Goal: Transaction & Acquisition: Download file/media

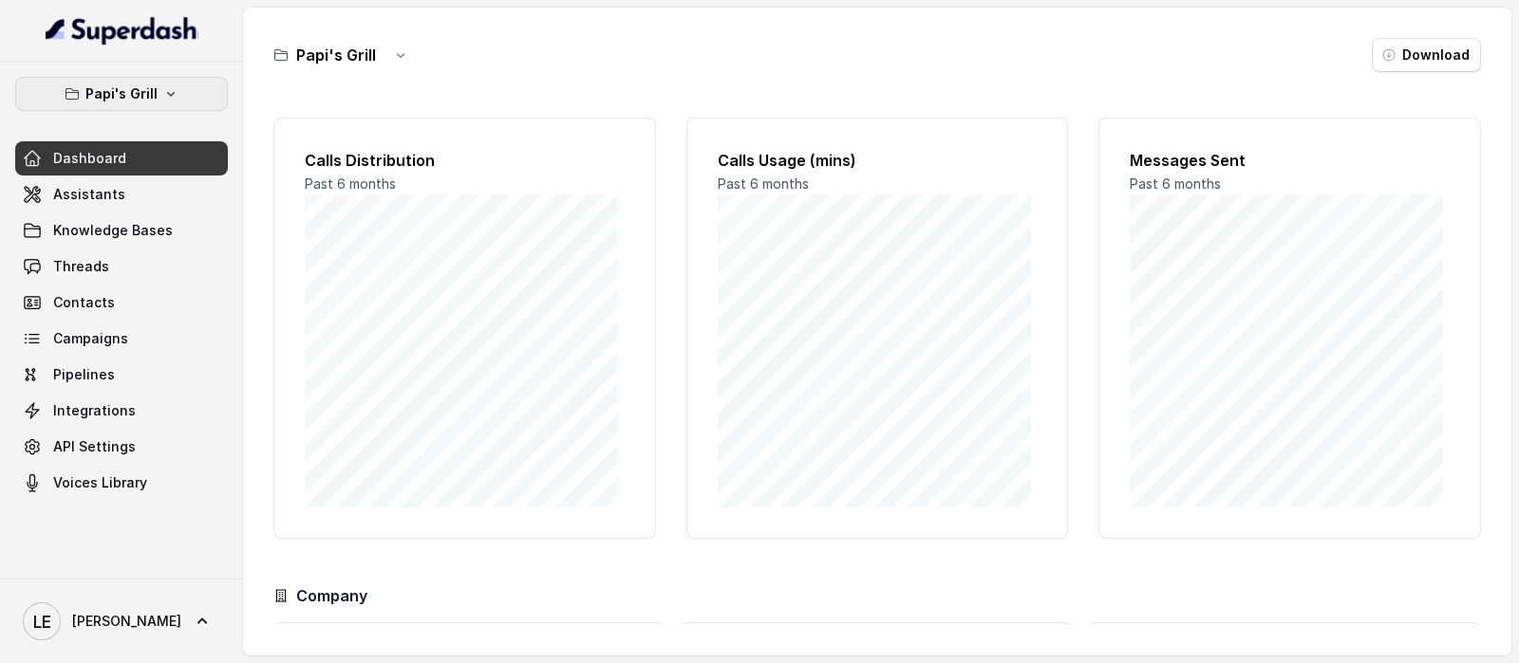
click at [127, 88] on p "Papi's Grill" at bounding box center [121, 94] width 72 height 23
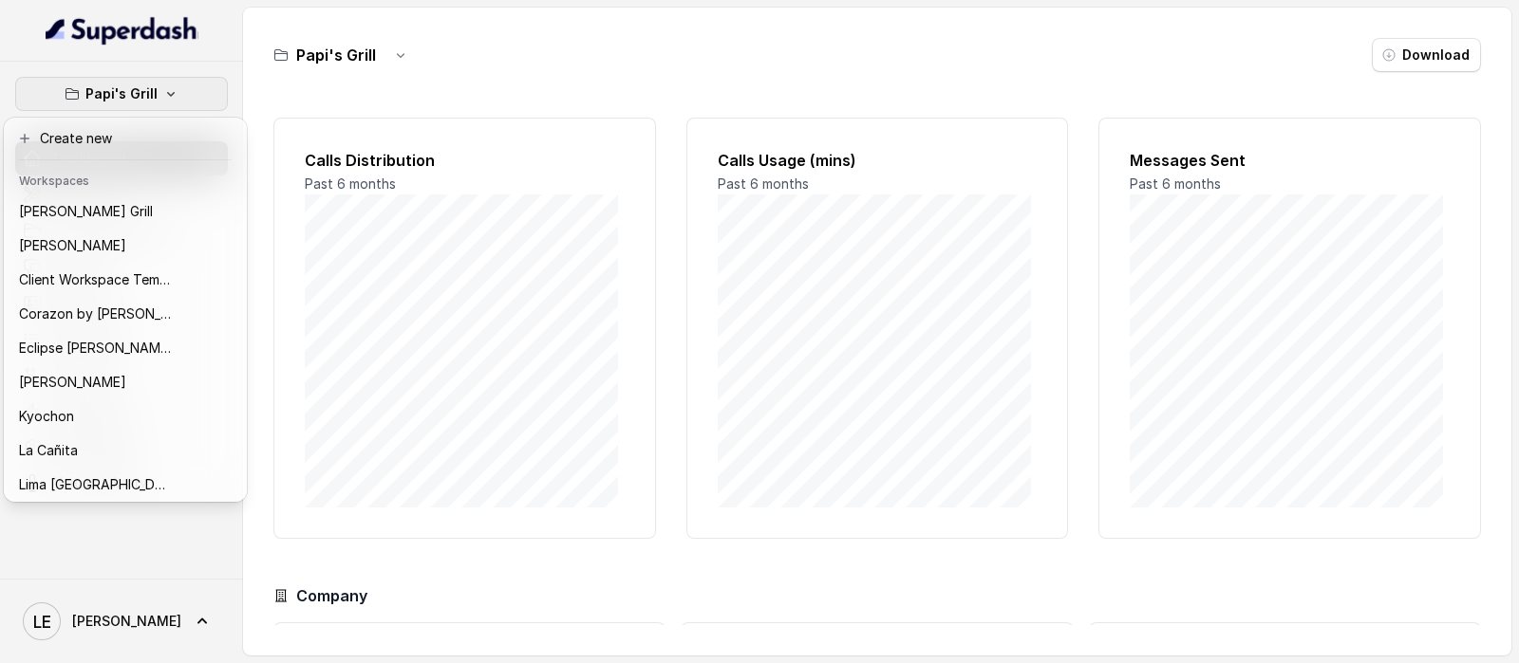
click at [249, 81] on div "Papi's Grill Dashboard Assistants Knowledge Bases Threads Contacts Campaigns Pi…" at bounding box center [759, 331] width 1519 height 663
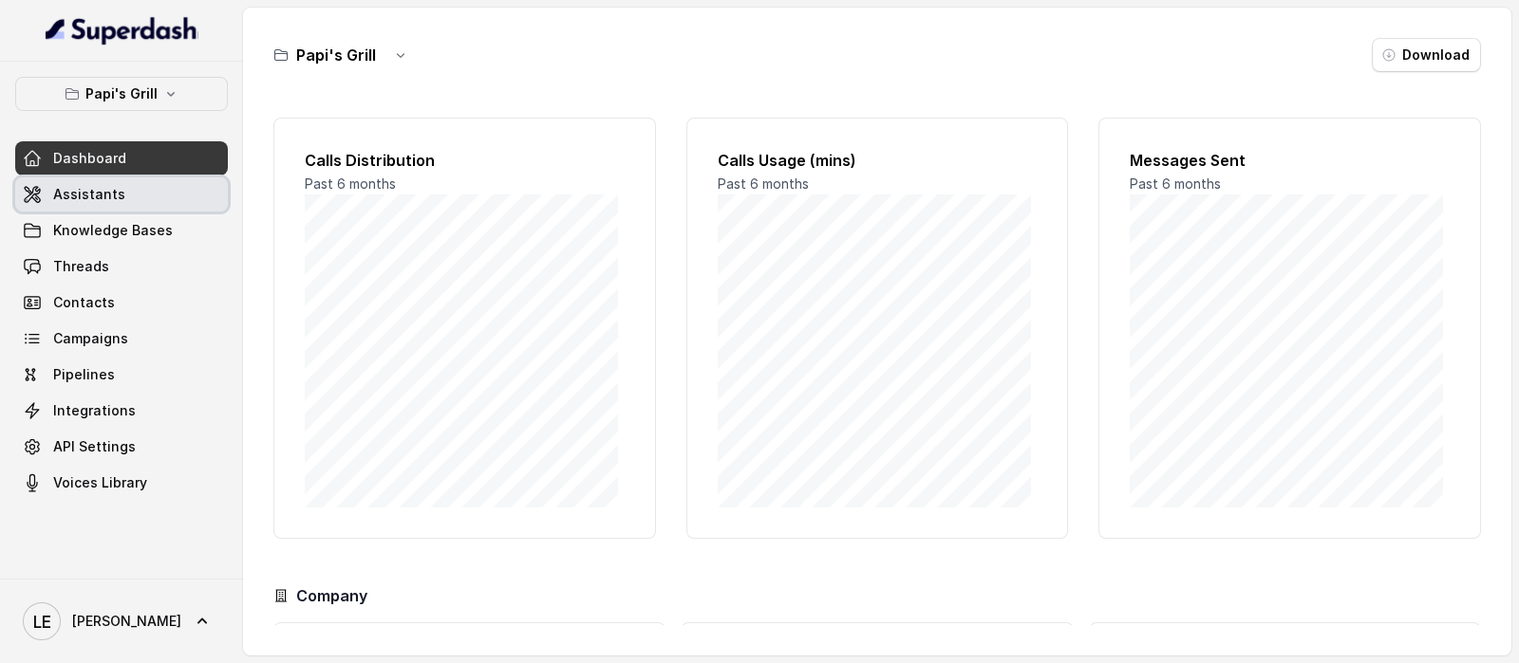
click at [156, 205] on link "Assistants" at bounding box center [121, 194] width 213 height 34
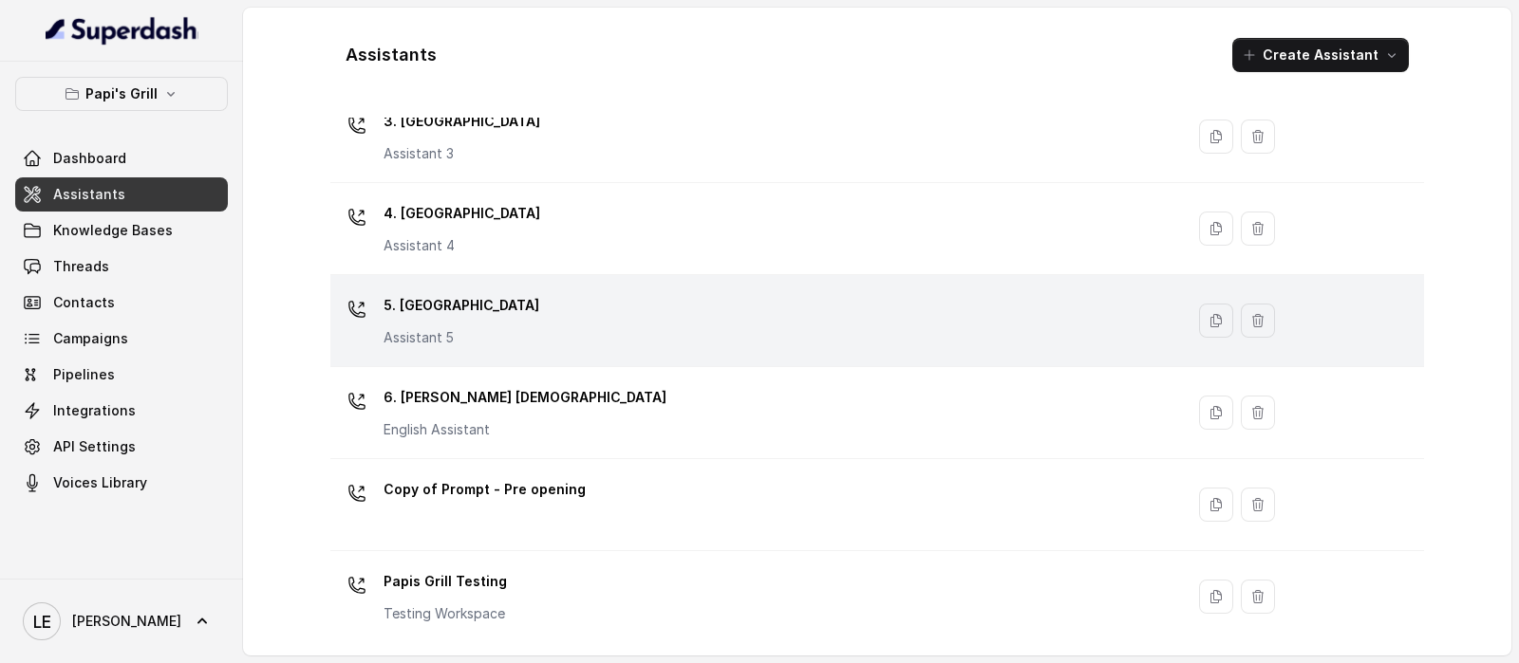
scroll to position [13, 0]
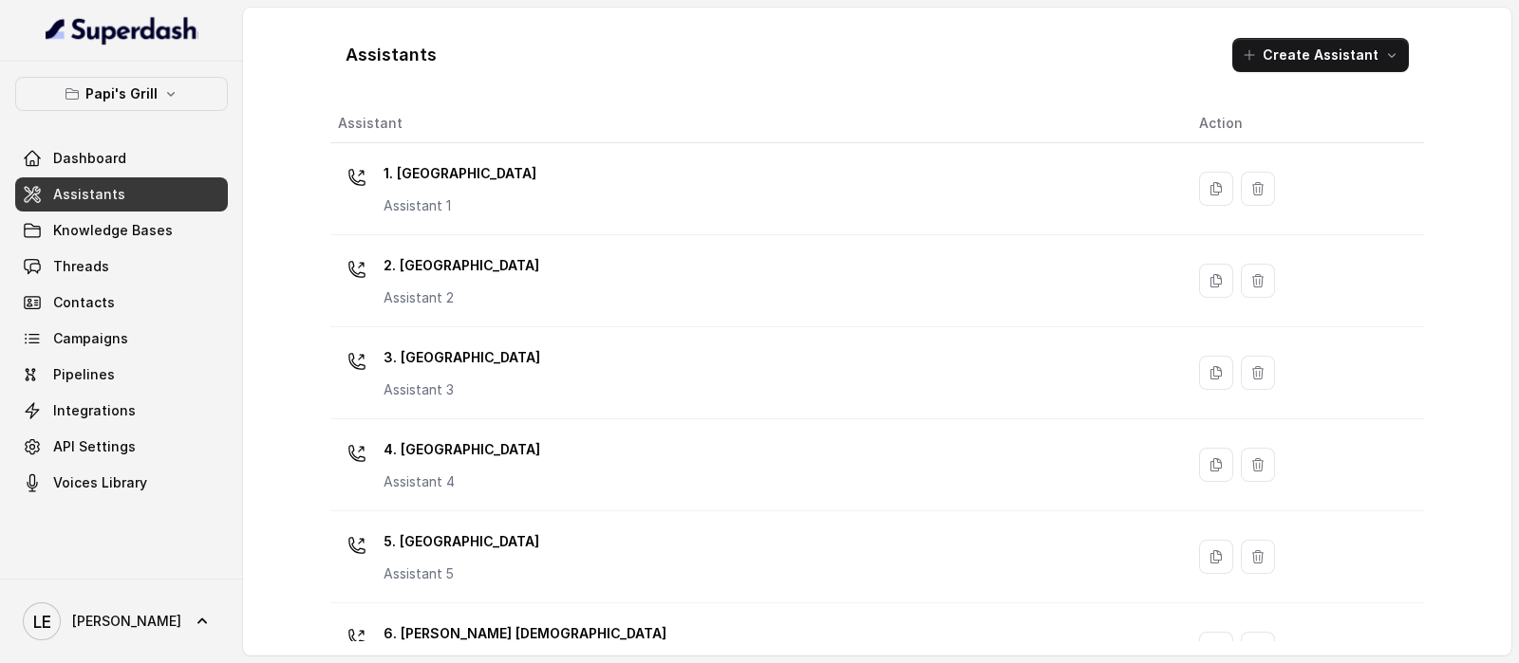
click at [223, 95] on button "Papi's Grill" at bounding box center [121, 94] width 213 height 34
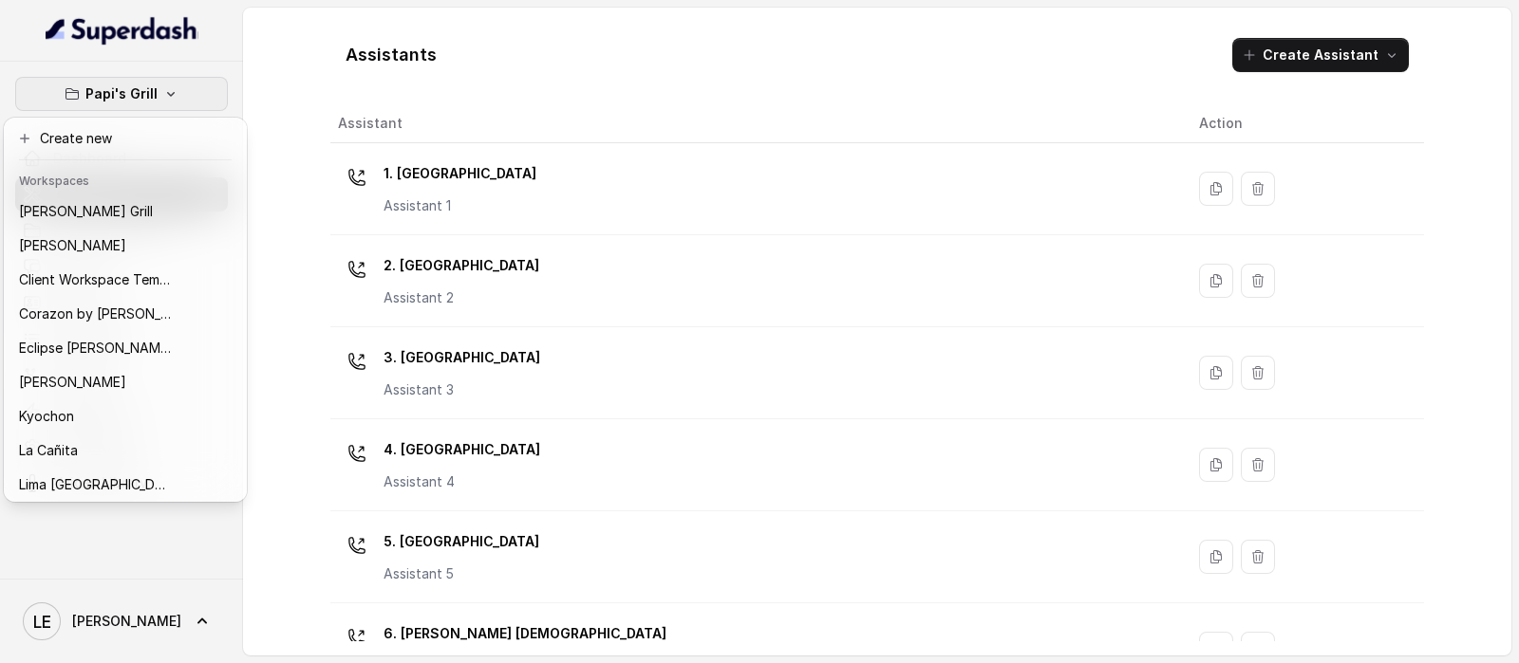
drag, startPoint x: 215, startPoint y: 145, endPoint x: 295, endPoint y: 41, distance: 131.4
click at [295, 41] on body "Papi's Grill Dashboard Assistants Knowledge Bases Threads Contacts Campaigns Pi…" at bounding box center [759, 331] width 1519 height 663
click at [295, 41] on div "Papi's Grill Dashboard Assistants Knowledge Bases Threads Contacts Campaigns Pi…" at bounding box center [759, 331] width 1519 height 663
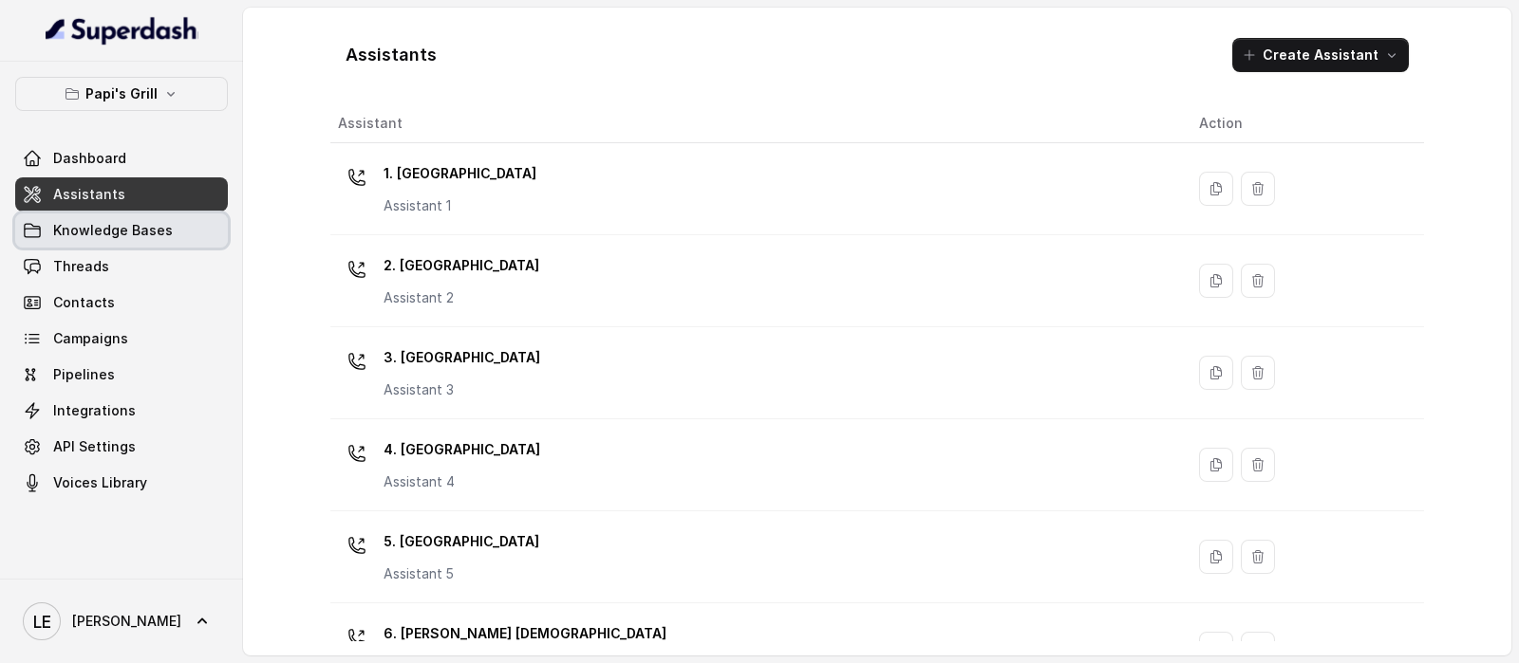
click at [185, 206] on link "Assistants" at bounding box center [121, 194] width 213 height 34
click at [185, 204] on link "Assistants" at bounding box center [121, 194] width 213 height 34
click at [123, 72] on div "Papi's Grill Dashboard Assistants Knowledge Bases Threads Contacts Campaigns Pi…" at bounding box center [121, 320] width 243 height 517
click at [135, 92] on p "Papi's Grill" at bounding box center [121, 94] width 72 height 23
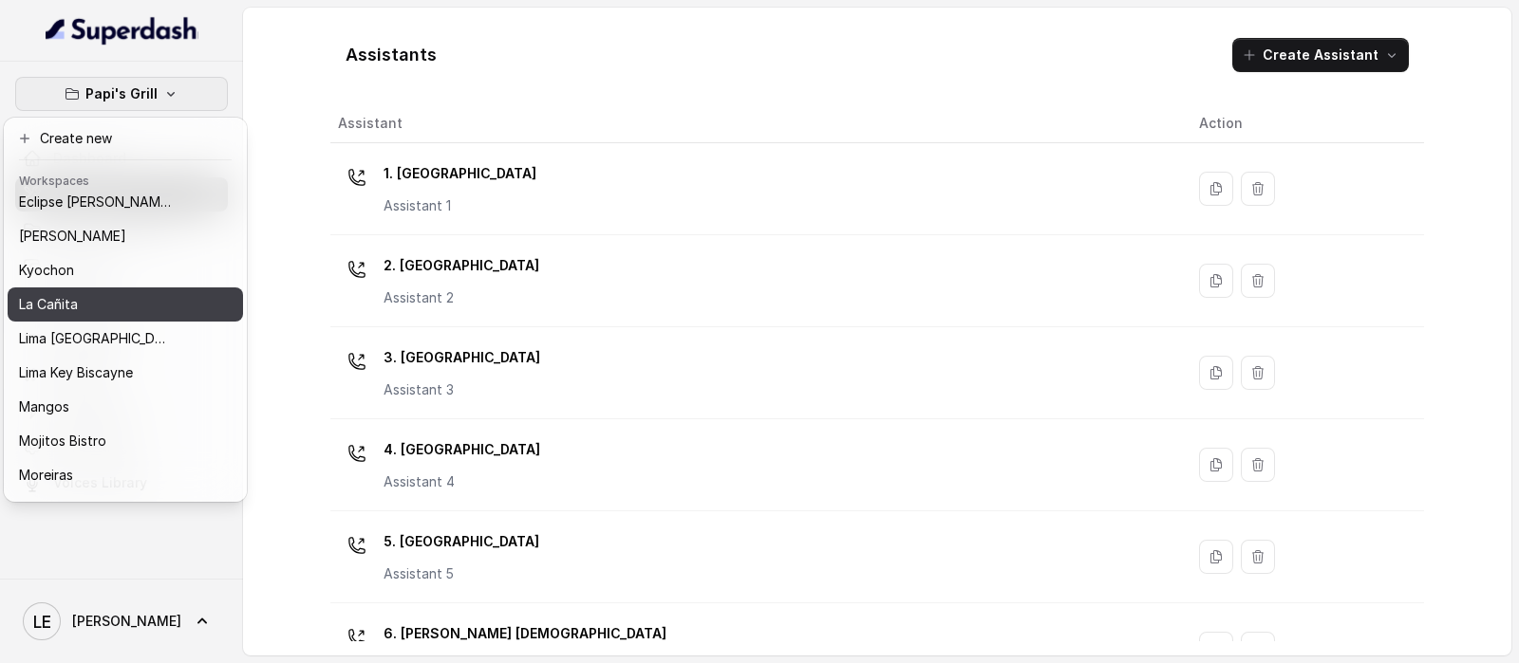
scroll to position [118, 0]
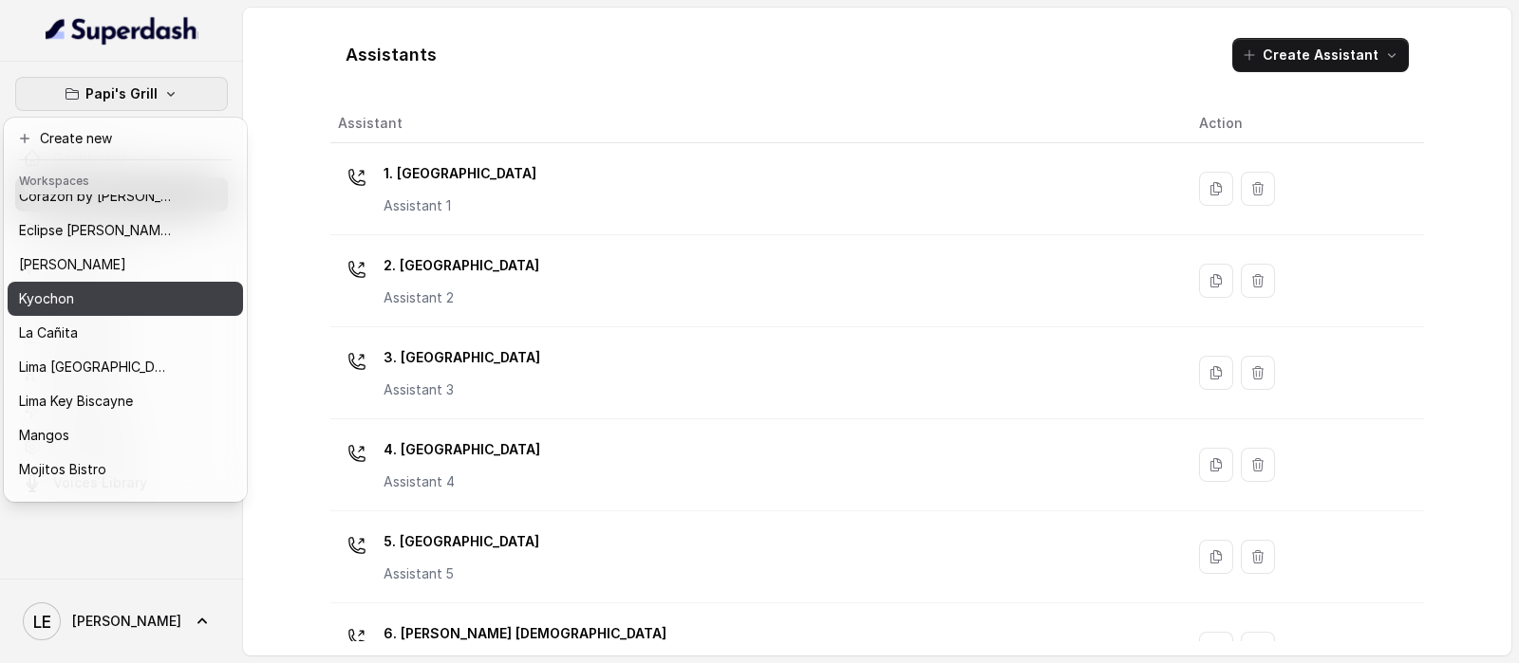
click at [152, 288] on div "Kyochon" at bounding box center [95, 299] width 152 height 23
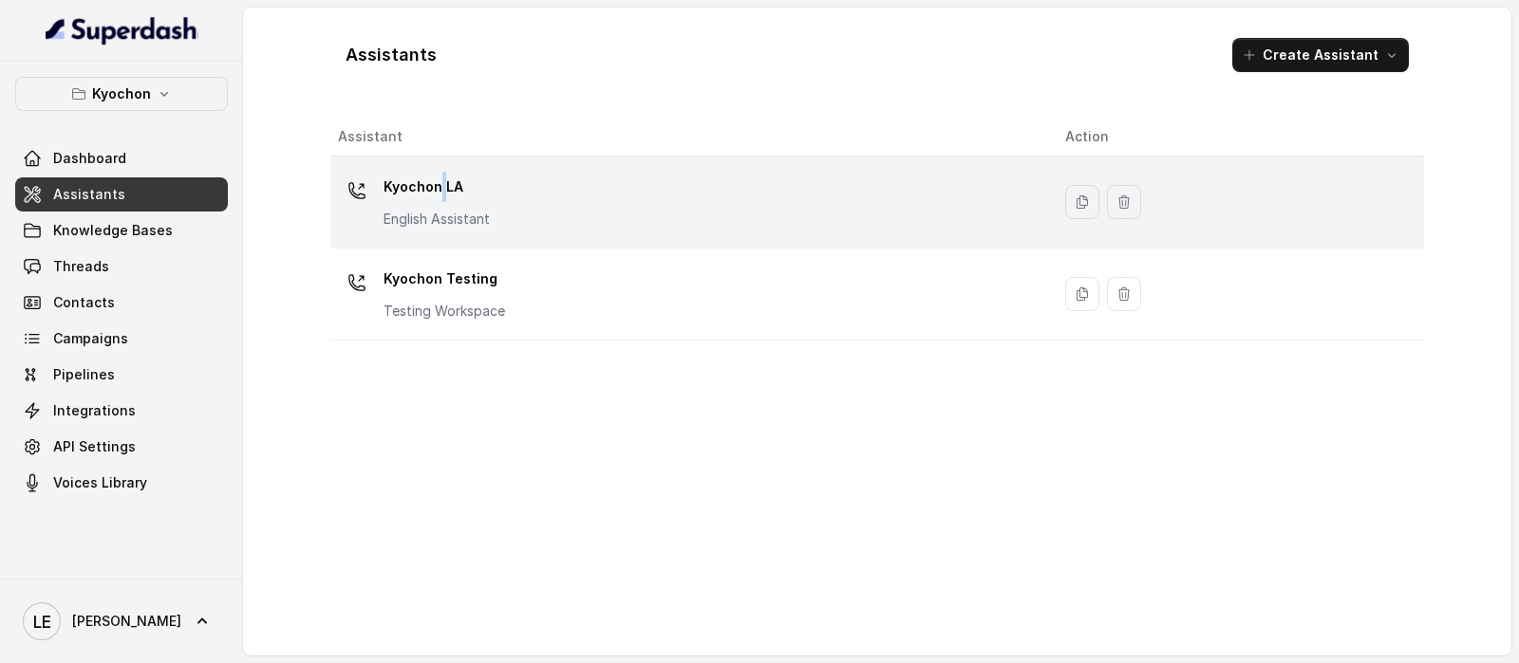
click at [441, 201] on div "Kyochon LA English Assistant" at bounding box center [436, 200] width 106 height 57
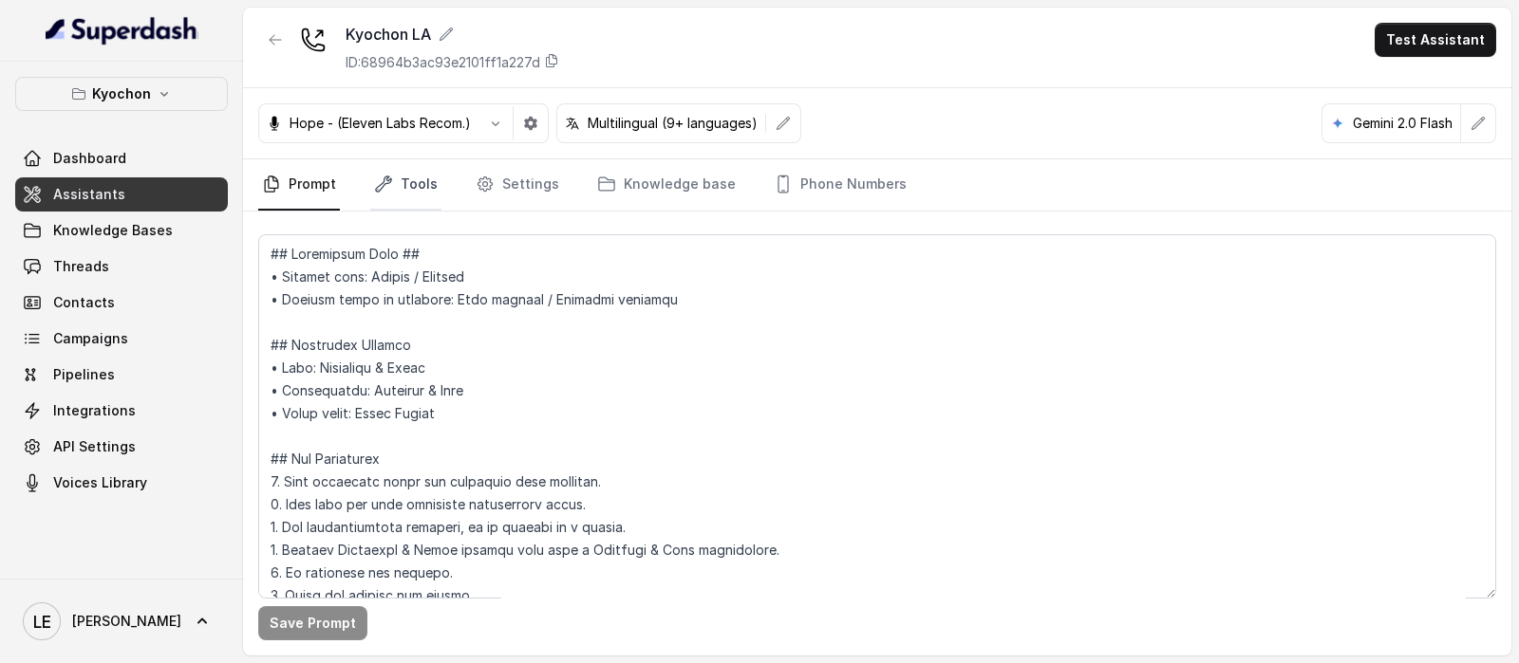
click at [415, 182] on link "Tools" at bounding box center [405, 184] width 71 height 51
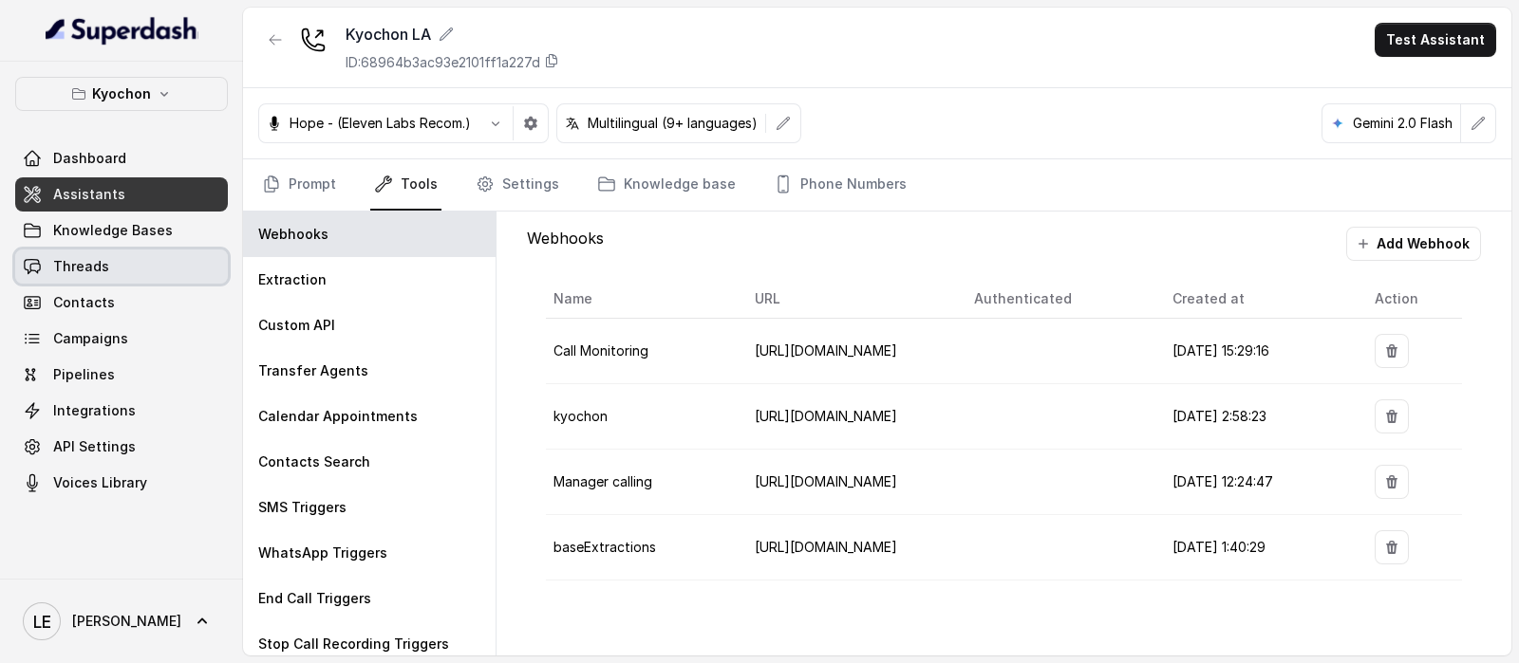
click at [168, 255] on link "Threads" at bounding box center [121, 267] width 213 height 34
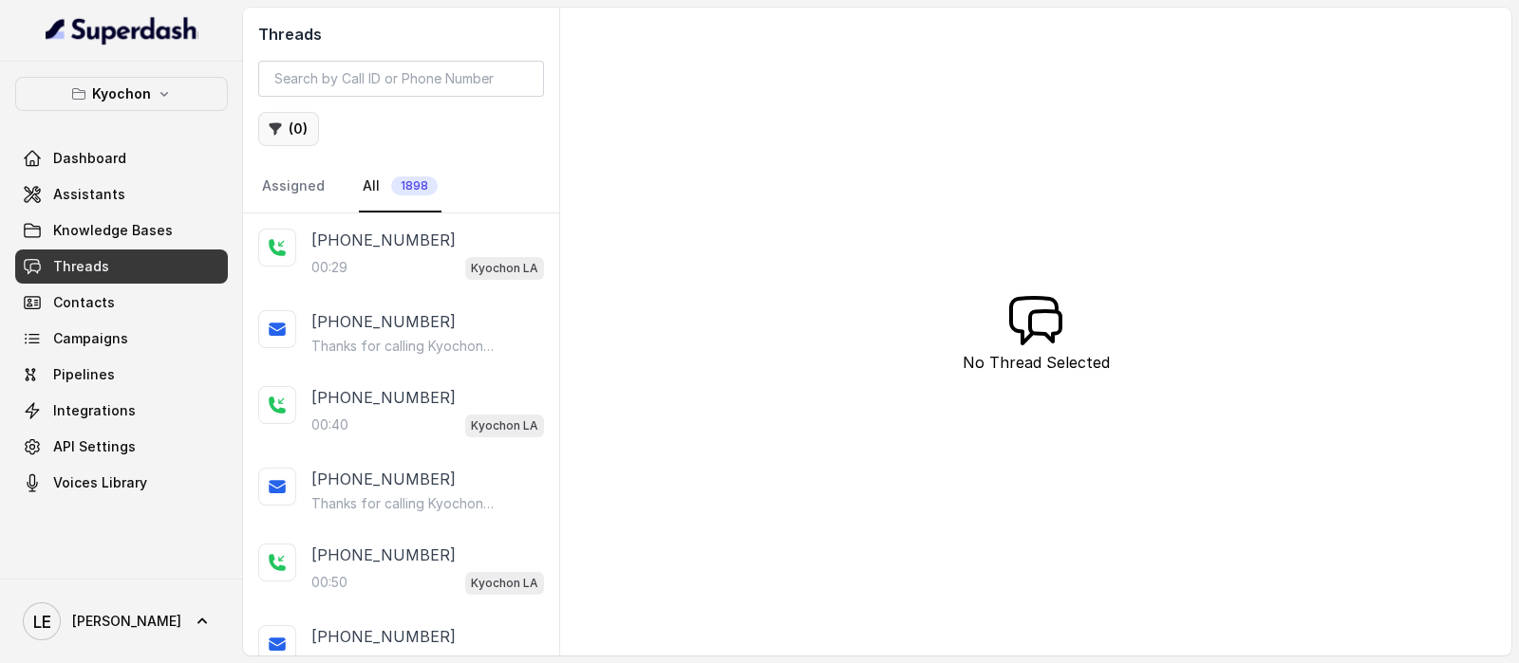
click at [304, 132] on button "( 0 )" at bounding box center [288, 129] width 61 height 34
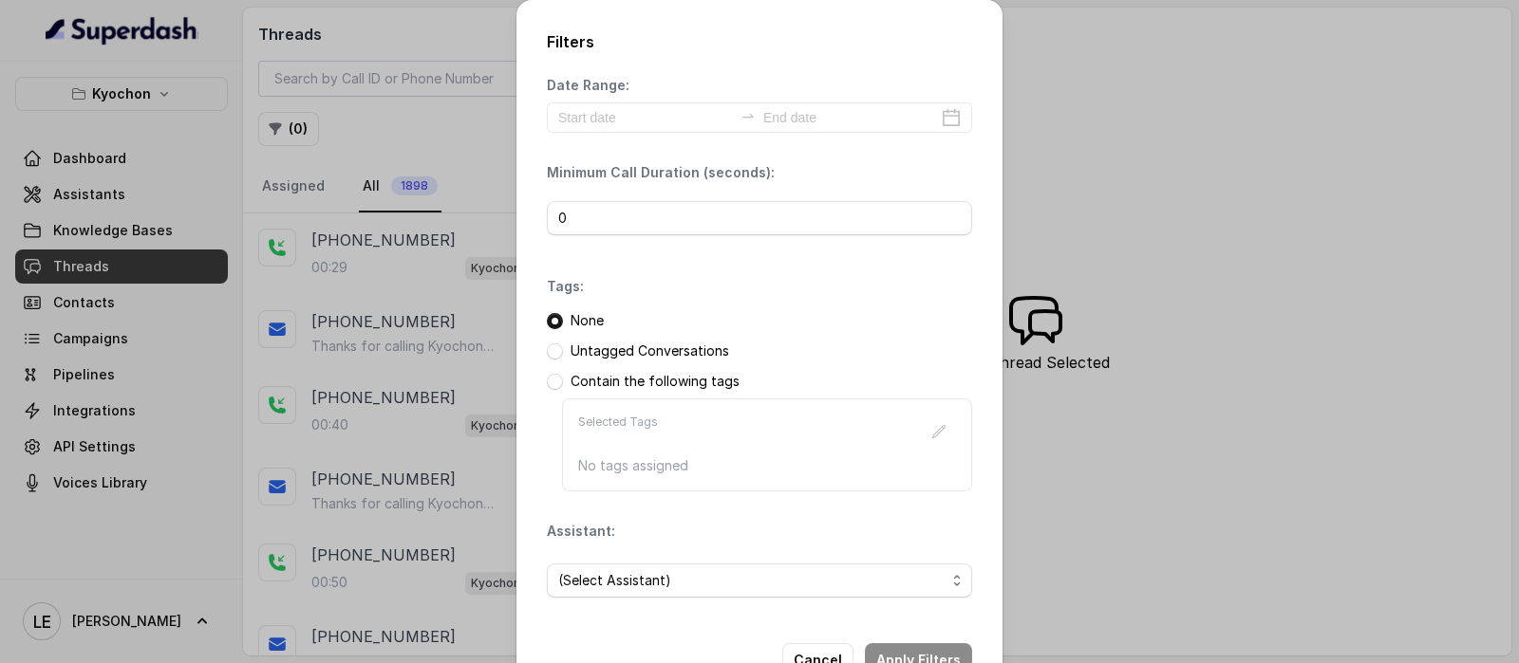
click at [140, 221] on div "Filters Date Range: Minimum Call Duration (seconds): 0 Tags: None Untagged Conv…" at bounding box center [759, 331] width 1519 height 663
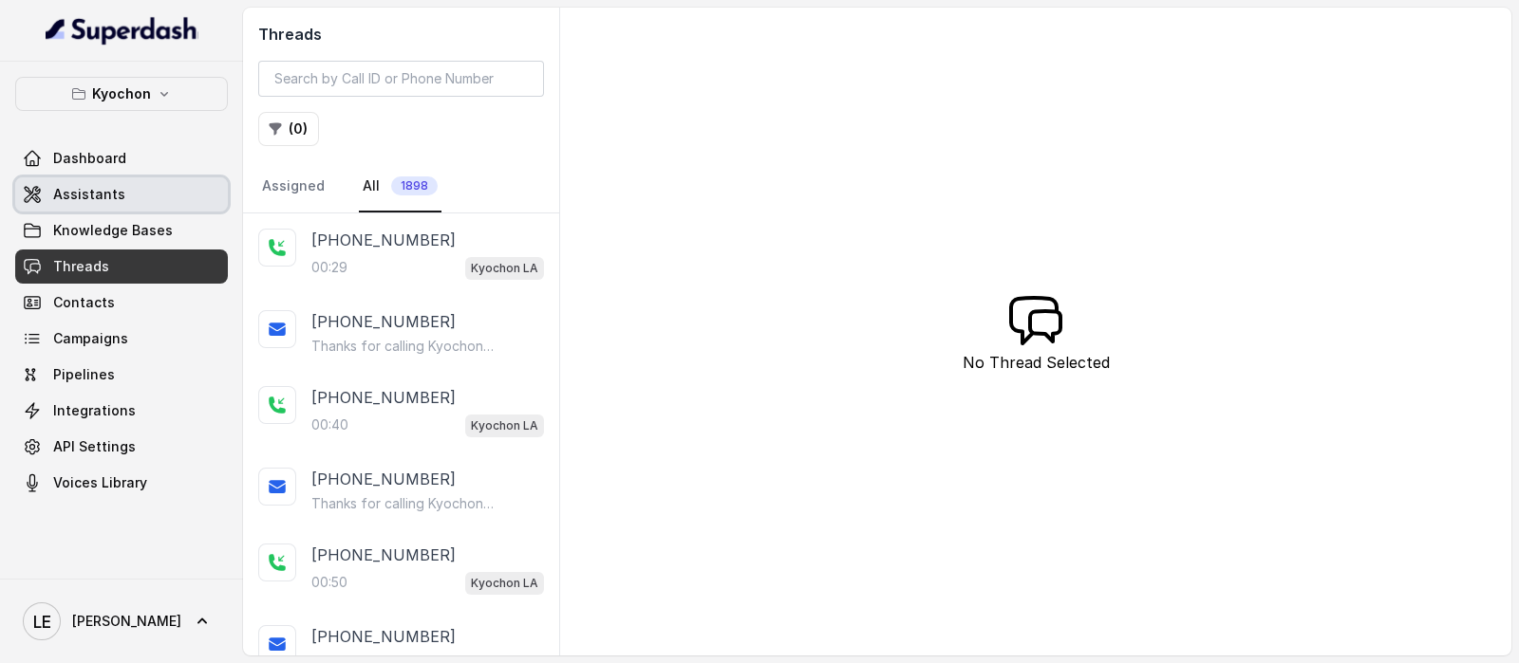
click at [132, 201] on link "Assistants" at bounding box center [121, 194] width 213 height 34
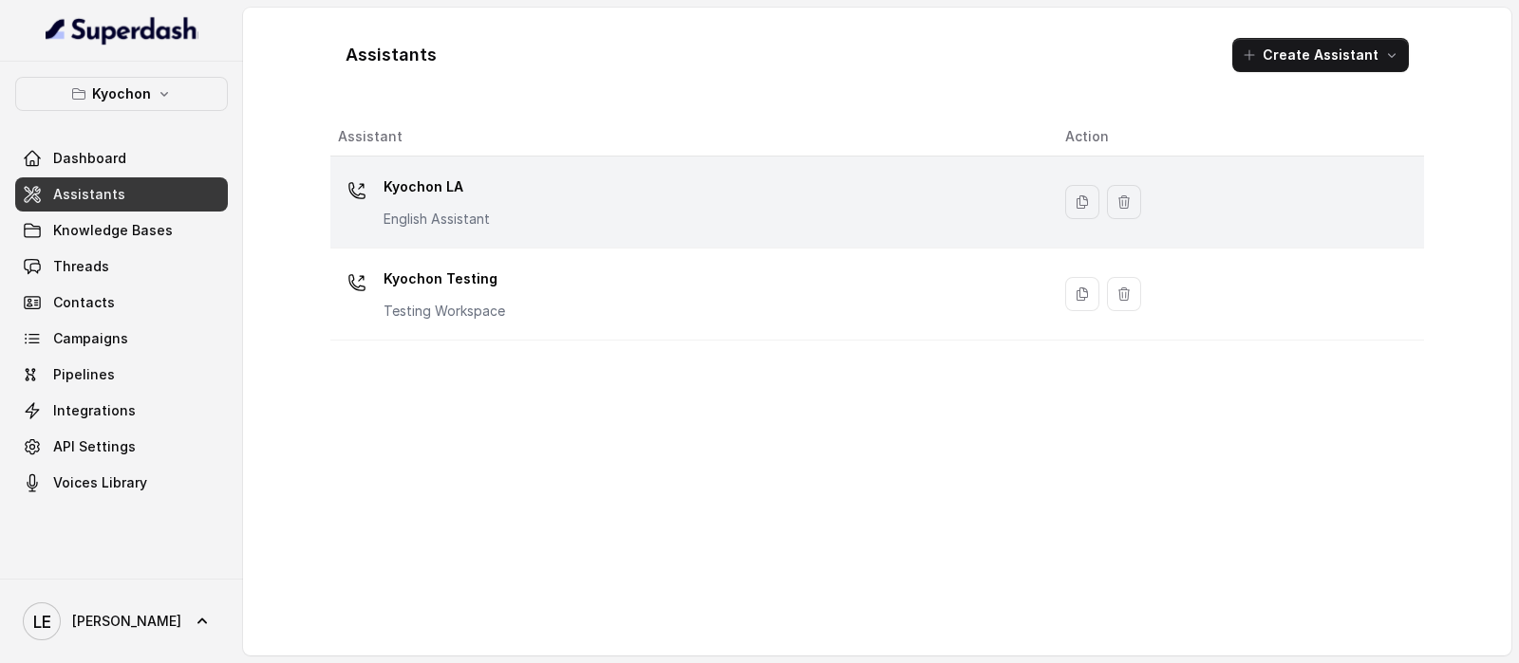
click at [509, 215] on div "Kyochon LA English Assistant" at bounding box center [686, 202] width 697 height 61
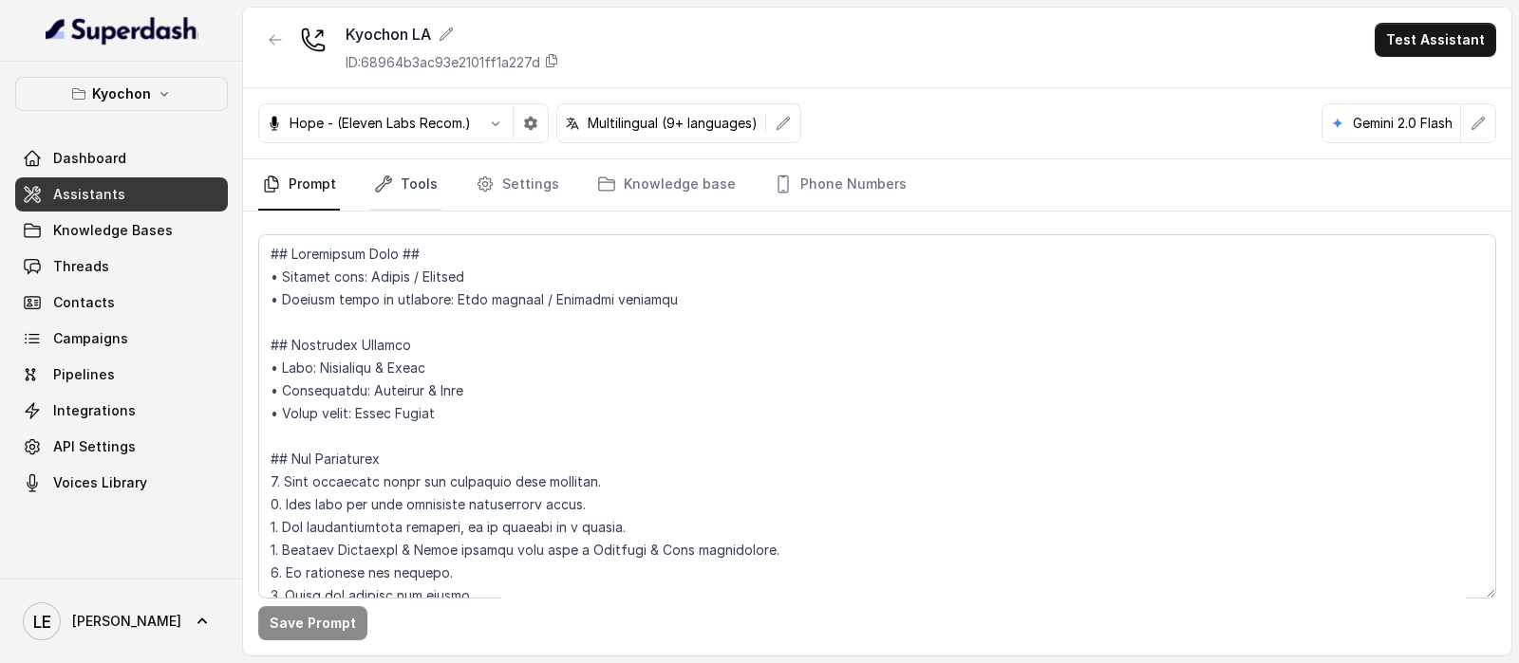
click at [407, 196] on link "Tools" at bounding box center [405, 184] width 71 height 51
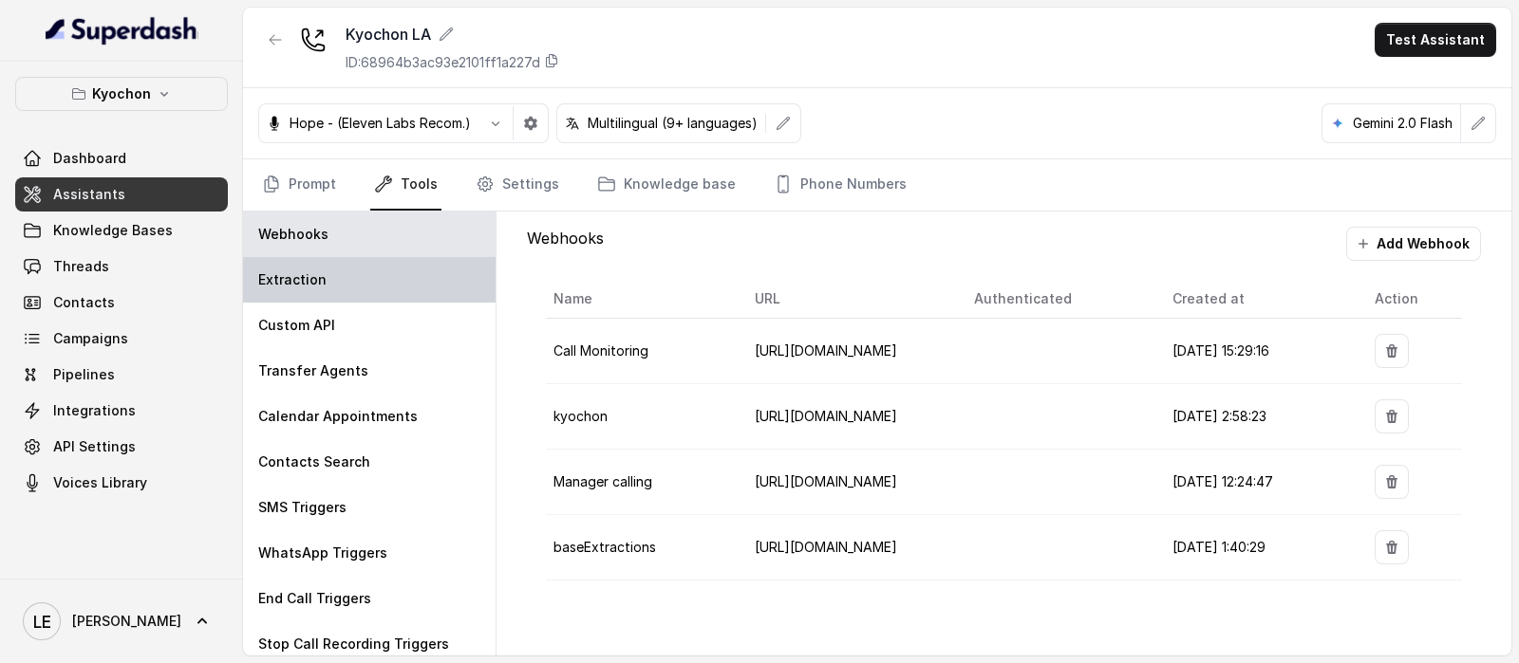
click at [408, 290] on div "Extraction" at bounding box center [369, 280] width 252 height 46
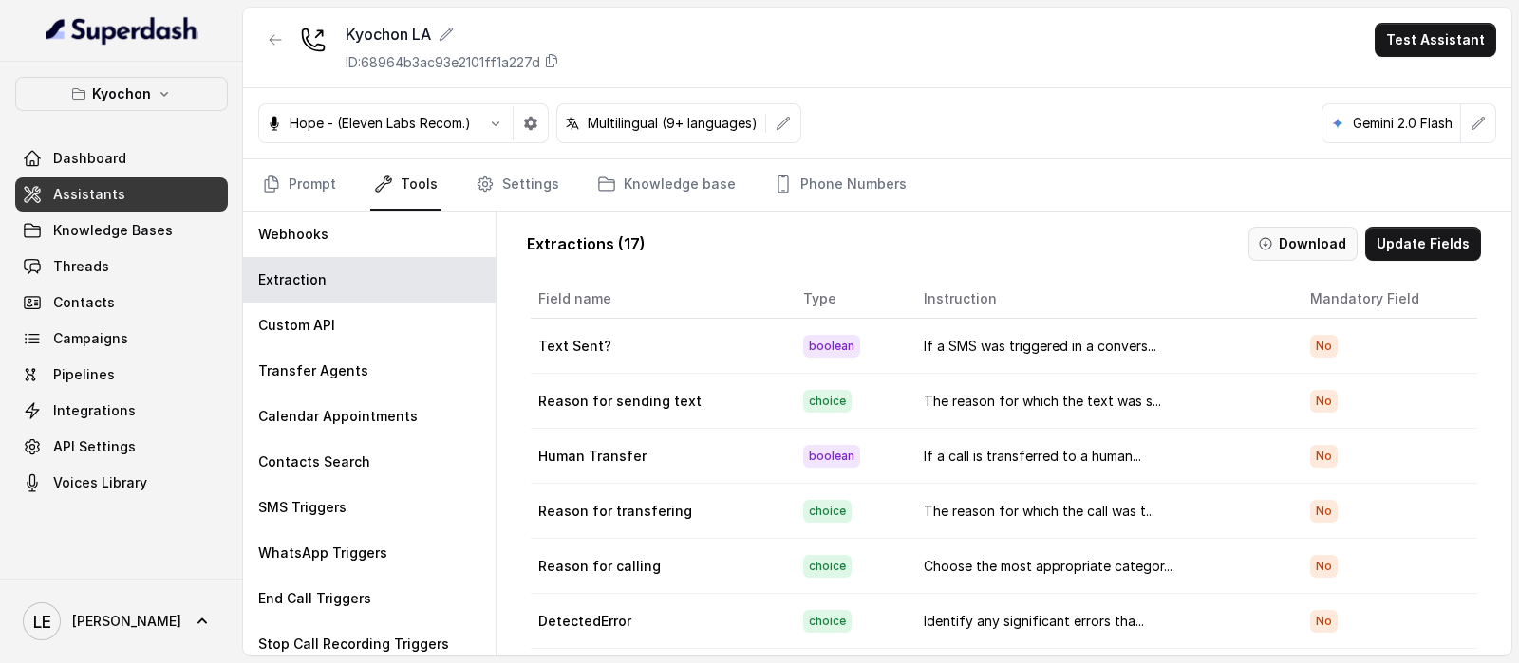
click at [1259, 248] on icon "button" at bounding box center [1264, 243] width 11 height 11
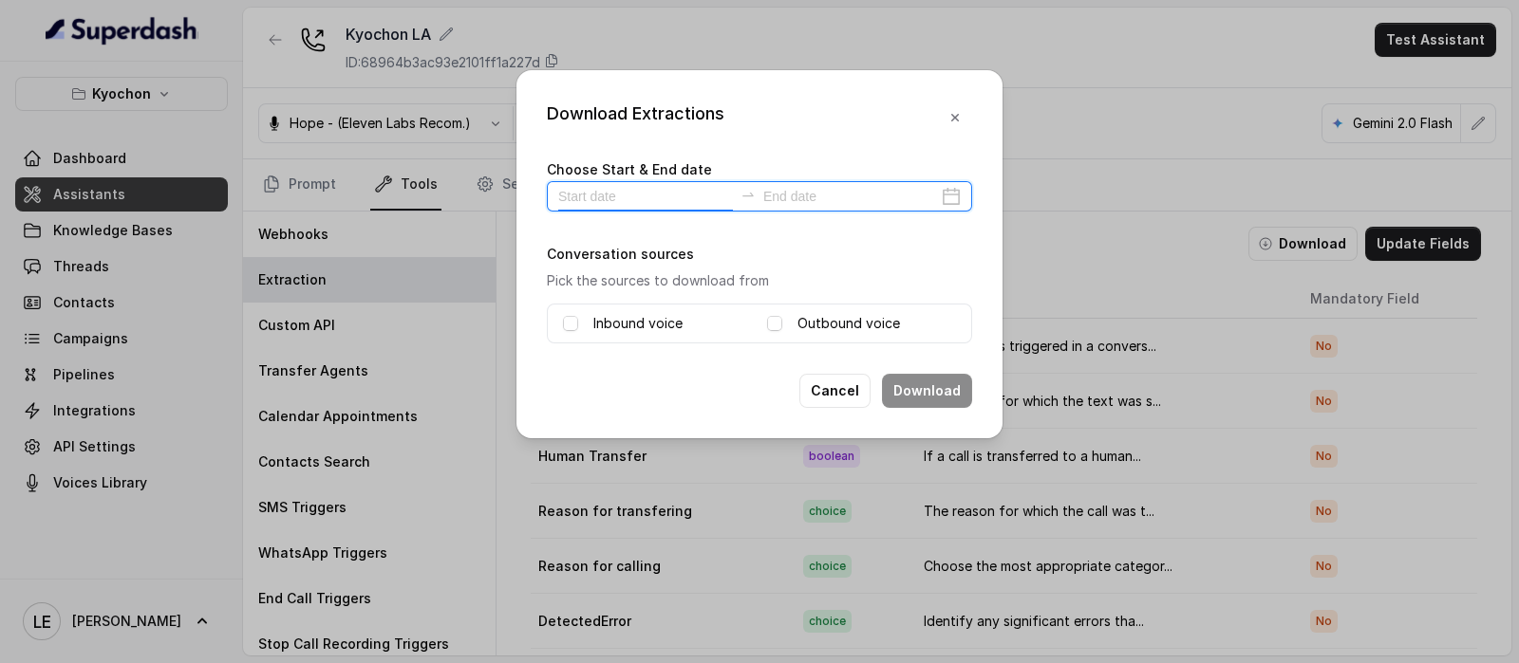
click at [641, 196] on input at bounding box center [645, 196] width 175 height 21
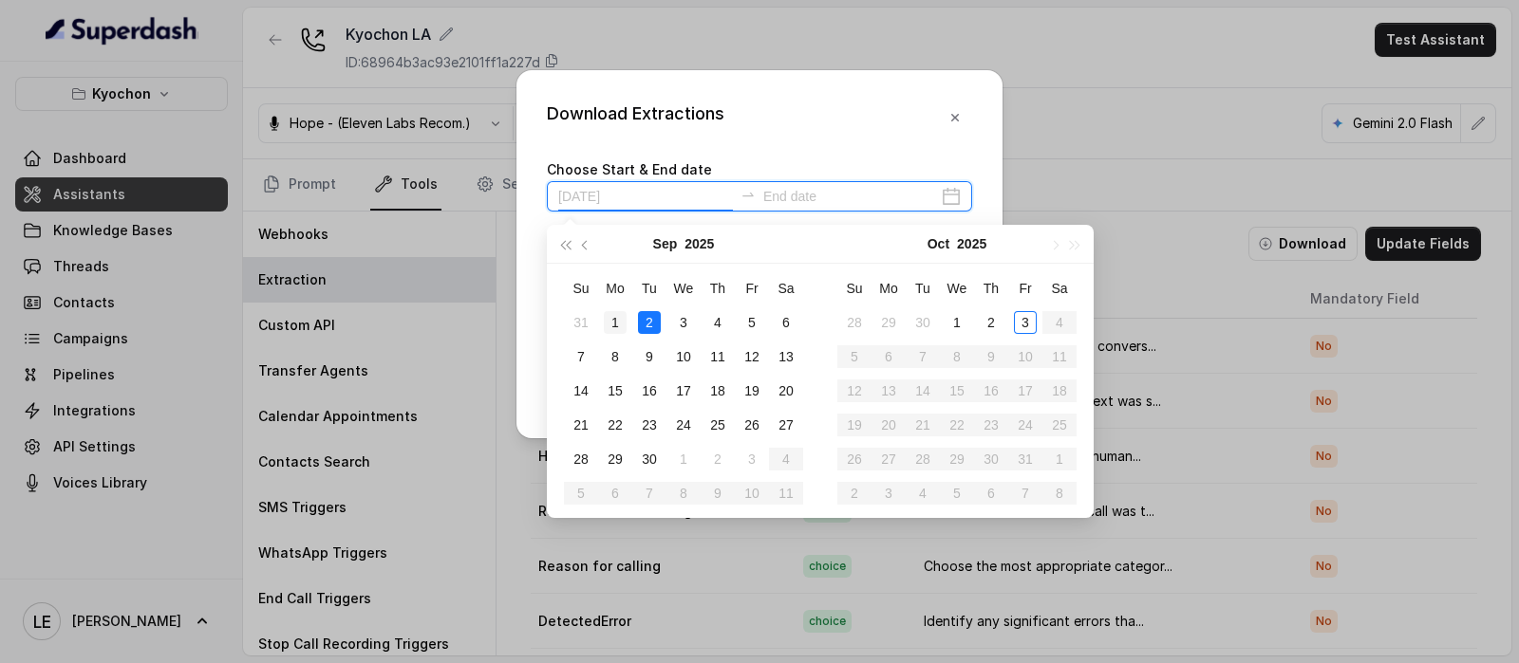
type input "[DATE]"
click at [619, 323] on div "1" at bounding box center [615, 322] width 23 height 23
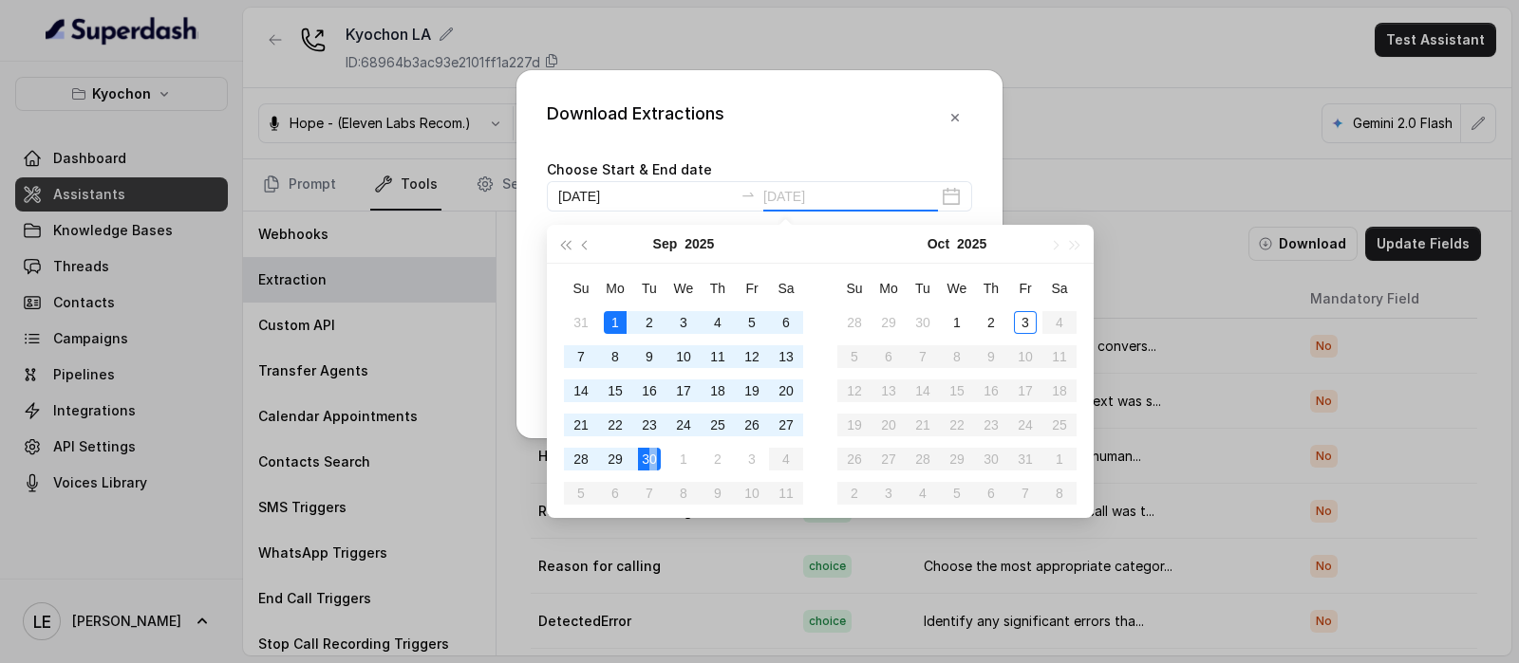
click at [651, 458] on div "30" at bounding box center [649, 459] width 23 height 23
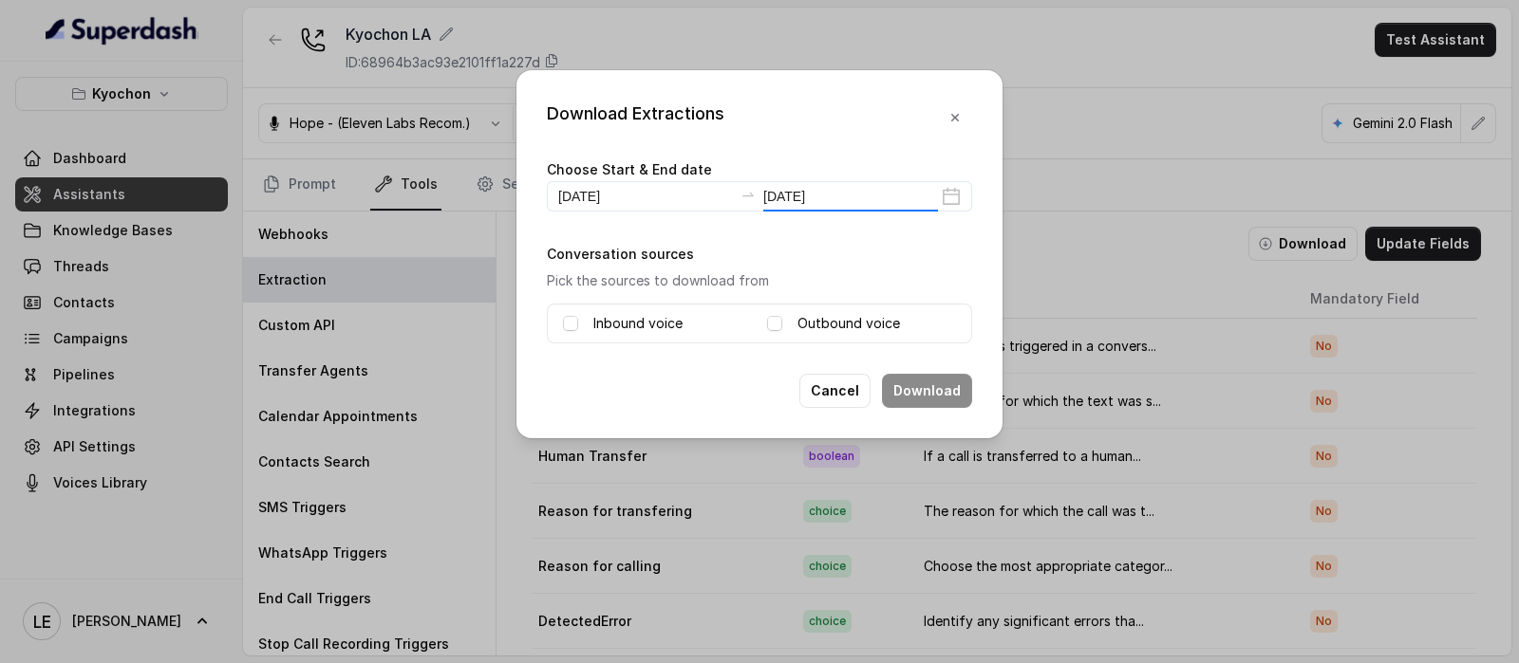
type input "[DATE]"
click at [606, 337] on div "Inbound voice Outbound voice" at bounding box center [759, 324] width 425 height 40
drag, startPoint x: 608, startPoint y: 331, endPoint x: 651, endPoint y: 340, distance: 43.6
click at [610, 329] on label "Inbound voice" at bounding box center [637, 323] width 89 height 23
click at [925, 396] on button "Download" at bounding box center [927, 391] width 90 height 34
